Goal: Find specific page/section: Find specific page/section

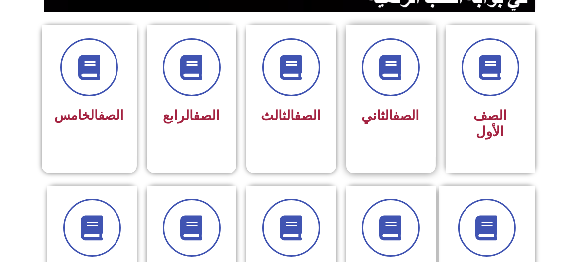
scroll to position [254, 0]
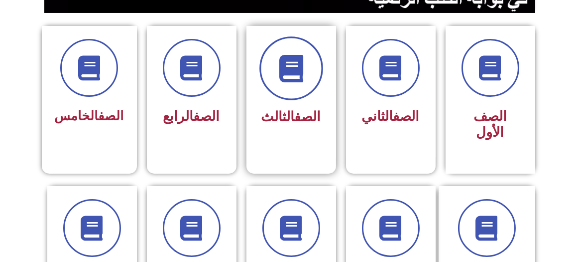
click at [287, 66] on icon at bounding box center [290, 68] width 27 height 27
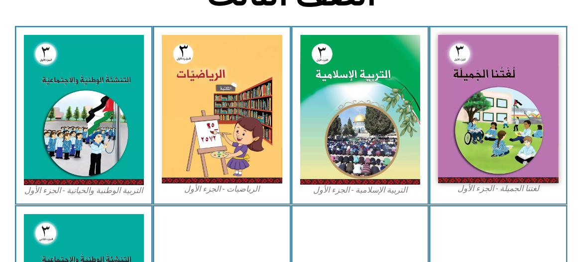
scroll to position [272, 0]
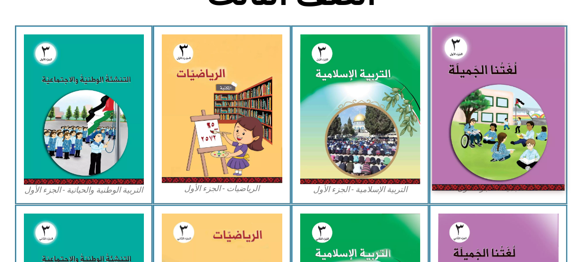
click at [499, 108] on img at bounding box center [498, 108] width 133 height 163
click at [508, 136] on img at bounding box center [498, 108] width 133 height 163
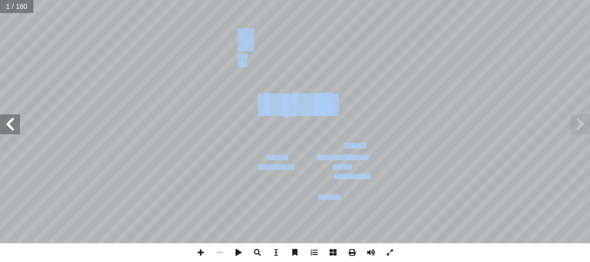
click at [10, 124] on span at bounding box center [10, 124] width 20 height 20
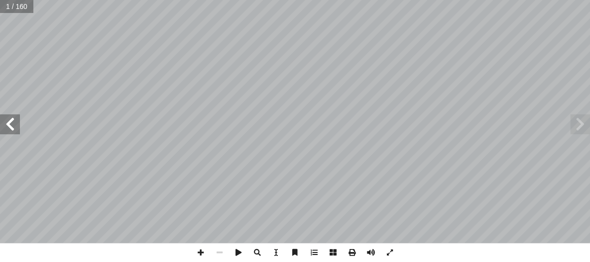
click at [10, 124] on span at bounding box center [10, 124] width 20 height 20
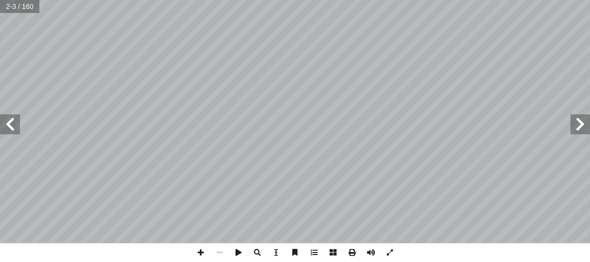
click at [10, 124] on span at bounding box center [10, 124] width 20 height 20
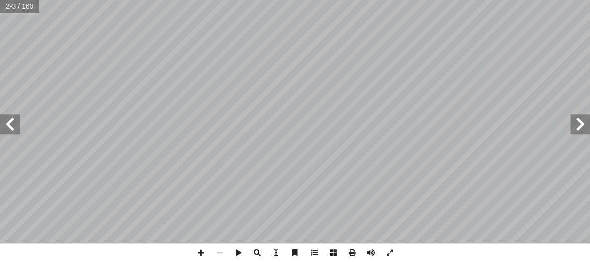
click at [10, 124] on span at bounding box center [10, 124] width 20 height 20
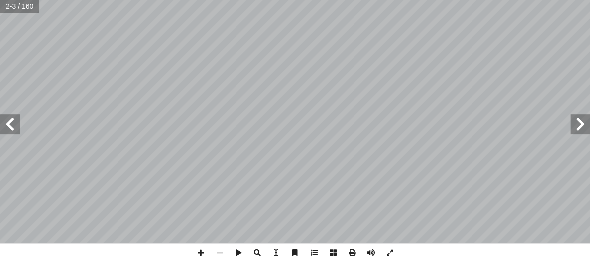
click at [10, 124] on span at bounding box center [10, 124] width 20 height 20
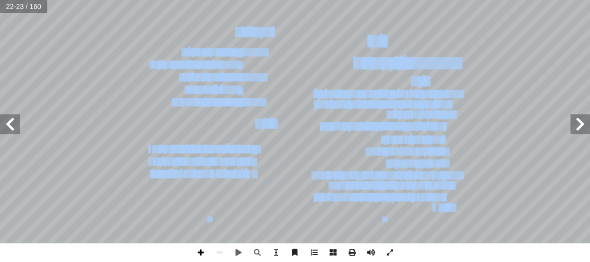
click at [200, 254] on span at bounding box center [200, 252] width 19 height 19
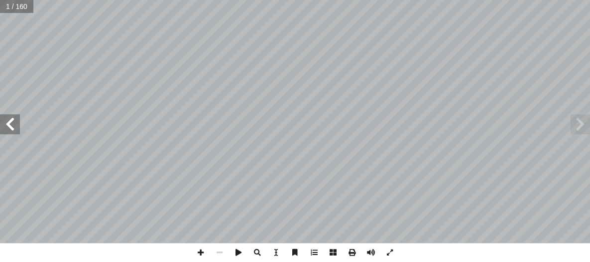
click at [7, 123] on span at bounding box center [10, 124] width 20 height 20
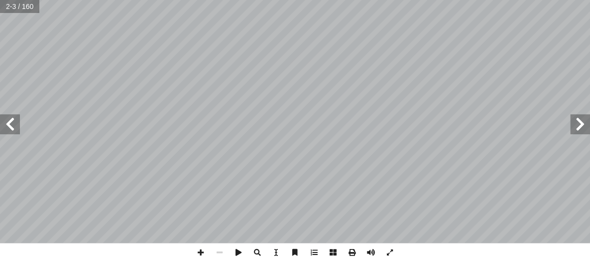
click at [7, 123] on span at bounding box center [10, 124] width 20 height 20
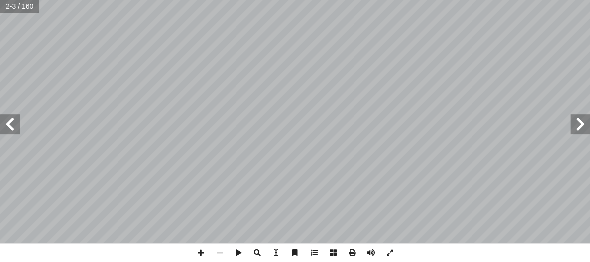
click at [7, 123] on span at bounding box center [10, 124] width 20 height 20
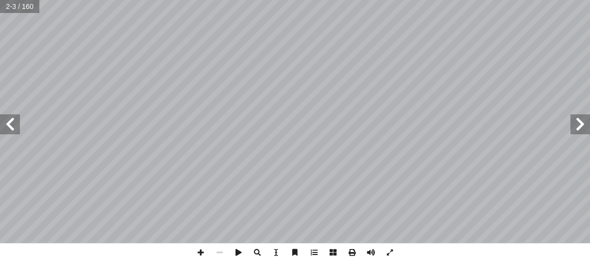
click at [7, 123] on span at bounding box center [10, 124] width 20 height 20
click at [198, 251] on span at bounding box center [200, 252] width 19 height 19
